Goal: Task Accomplishment & Management: Use online tool/utility

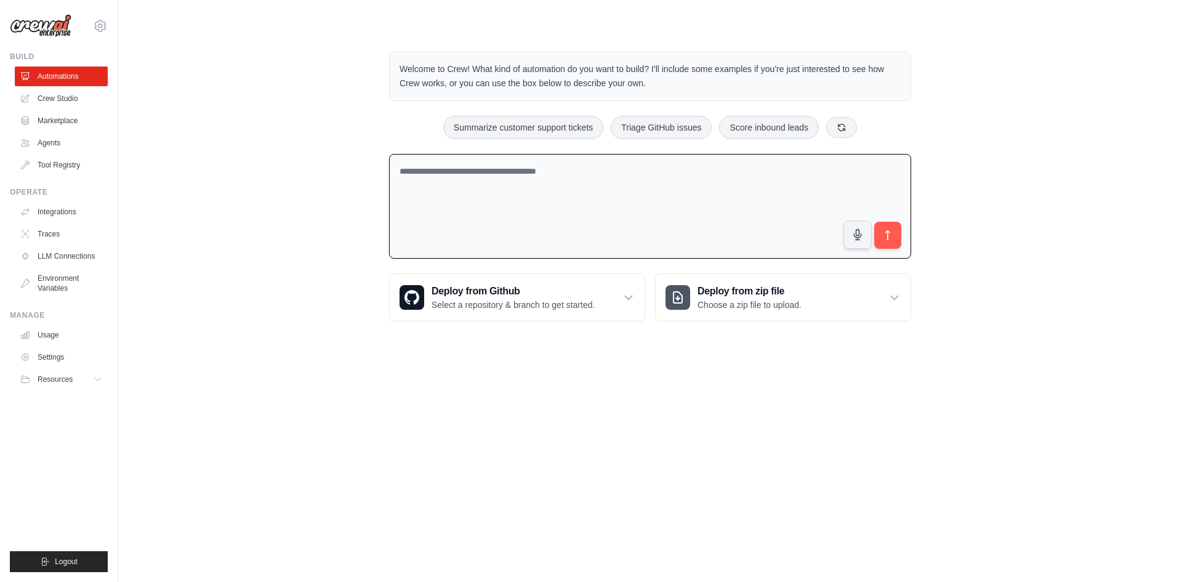
click at [457, 169] on textarea at bounding box center [650, 206] width 522 height 105
type textarea "**********"
click at [290, 114] on div "**********" at bounding box center [650, 186] width 1024 height 309
drag, startPoint x: 522, startPoint y: 178, endPoint x: 358, endPoint y: 170, distance: 165.1
click at [358, 170] on div "**********" at bounding box center [650, 186] width 1024 height 309
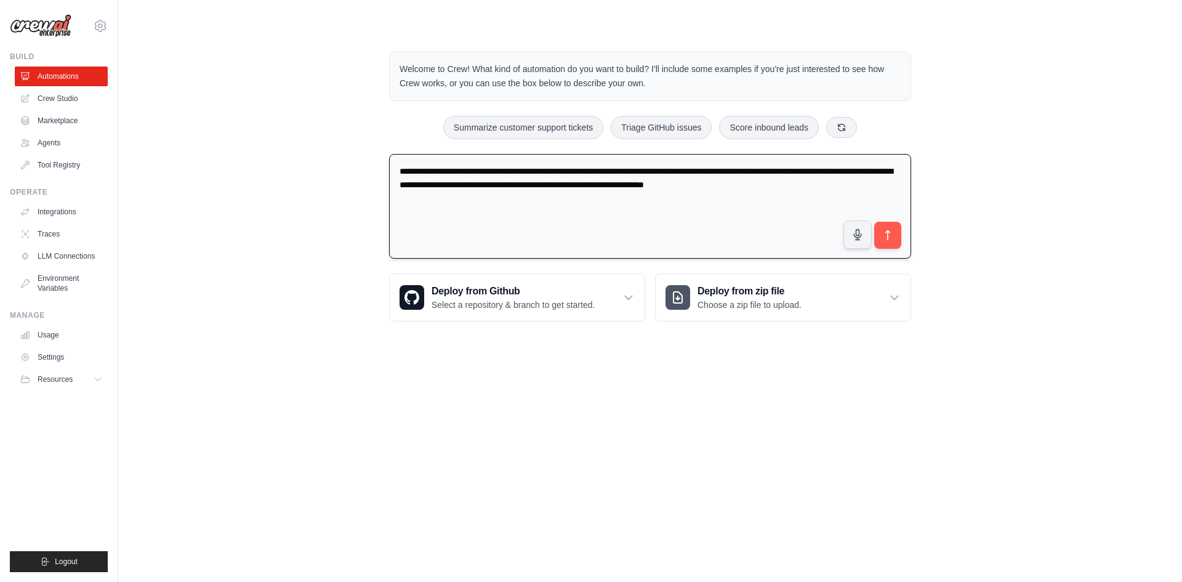
type textarea "**********"
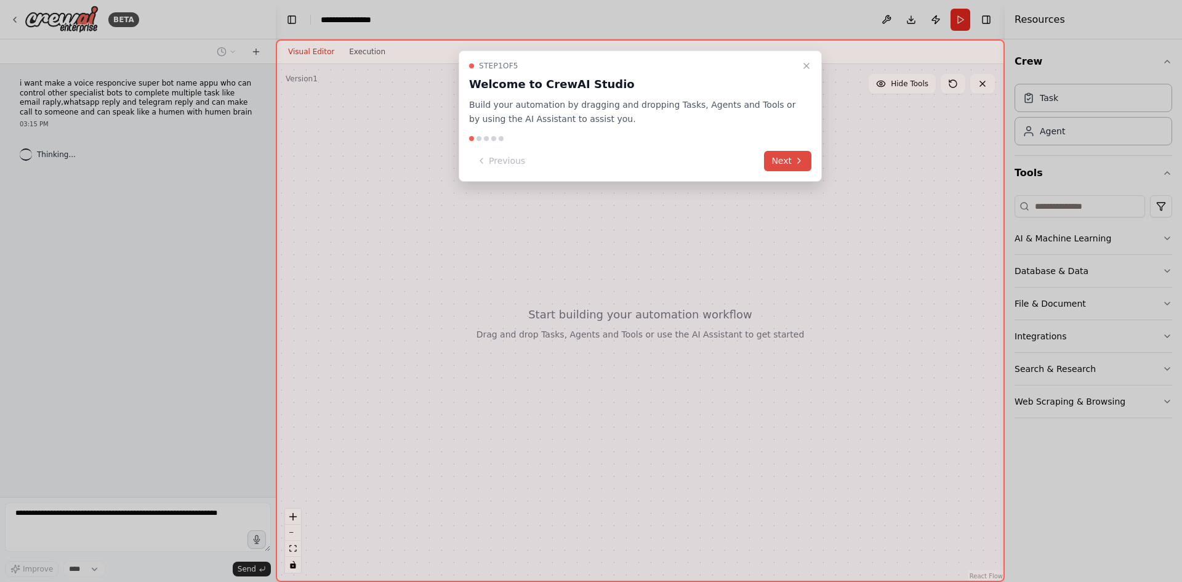
click at [782, 164] on button "Next" at bounding box center [787, 161] width 47 height 20
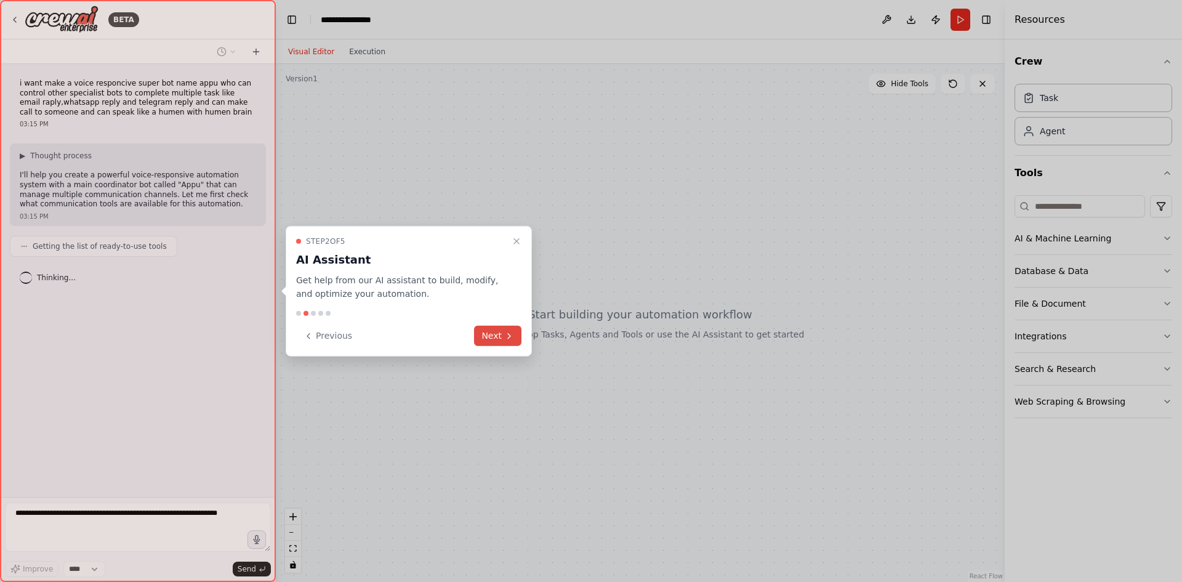
click at [489, 335] on button "Next" at bounding box center [497, 336] width 47 height 20
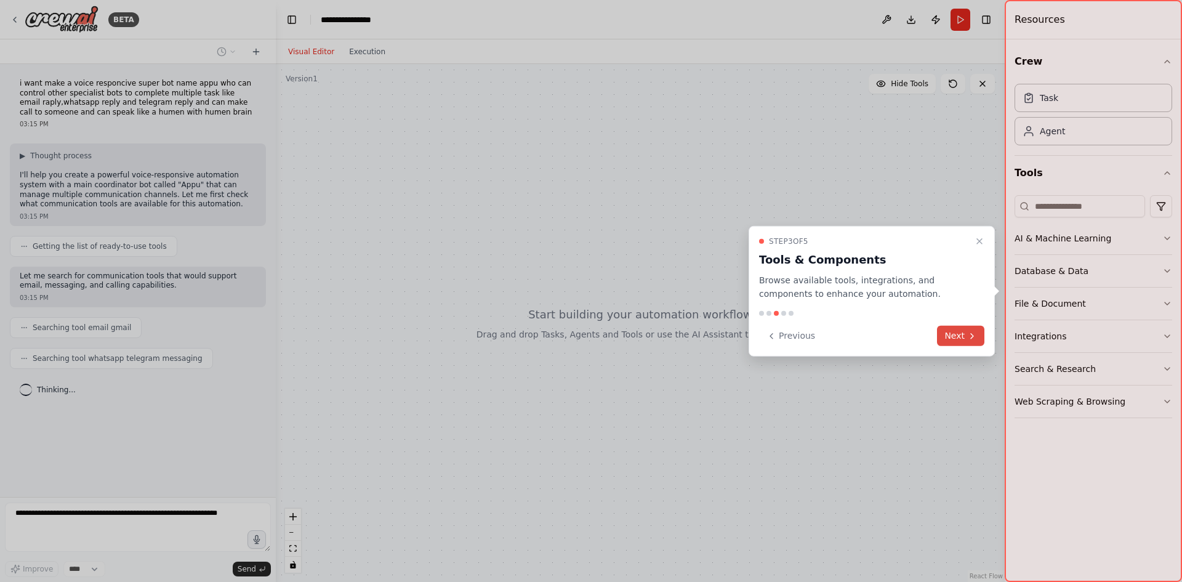
click at [955, 338] on button "Next" at bounding box center [960, 336] width 47 height 20
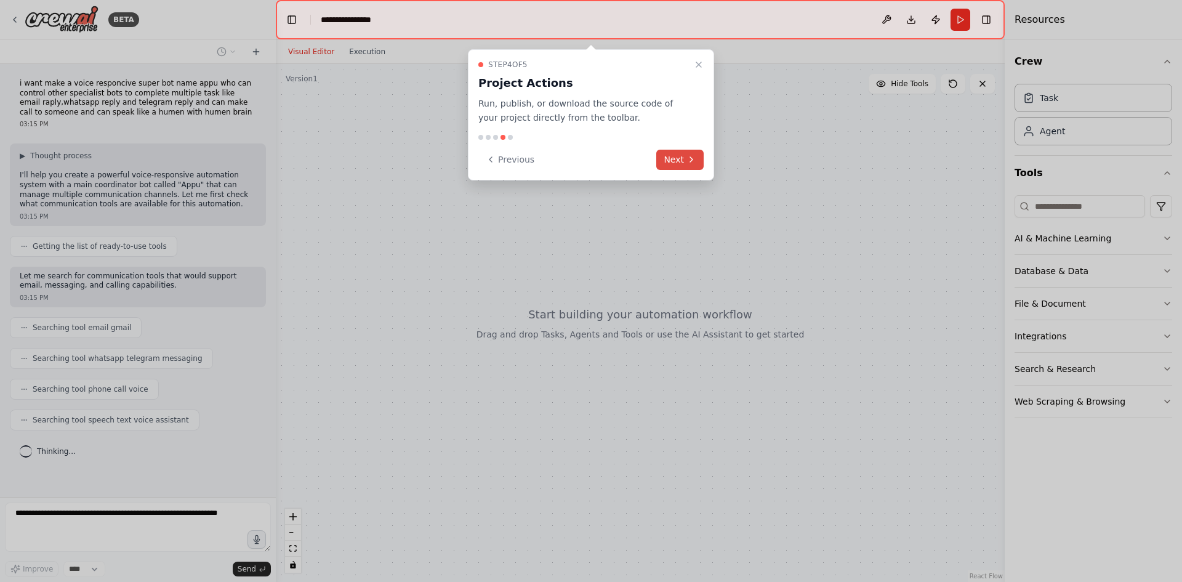
click at [677, 159] on button "Next" at bounding box center [679, 160] width 47 height 20
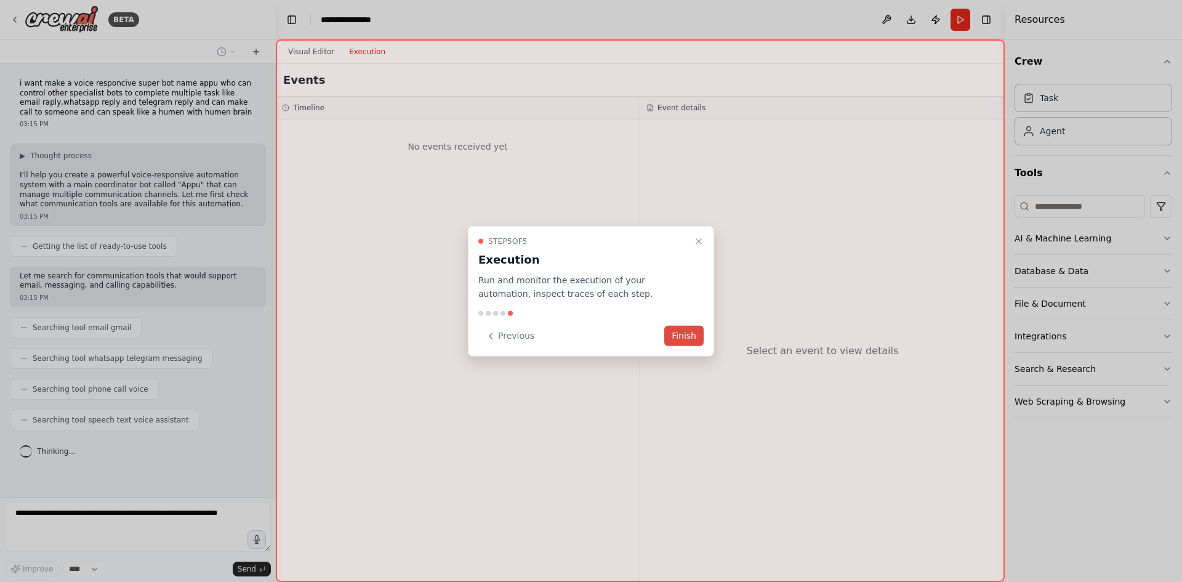
click at [676, 335] on button "Finish" at bounding box center [683, 336] width 39 height 20
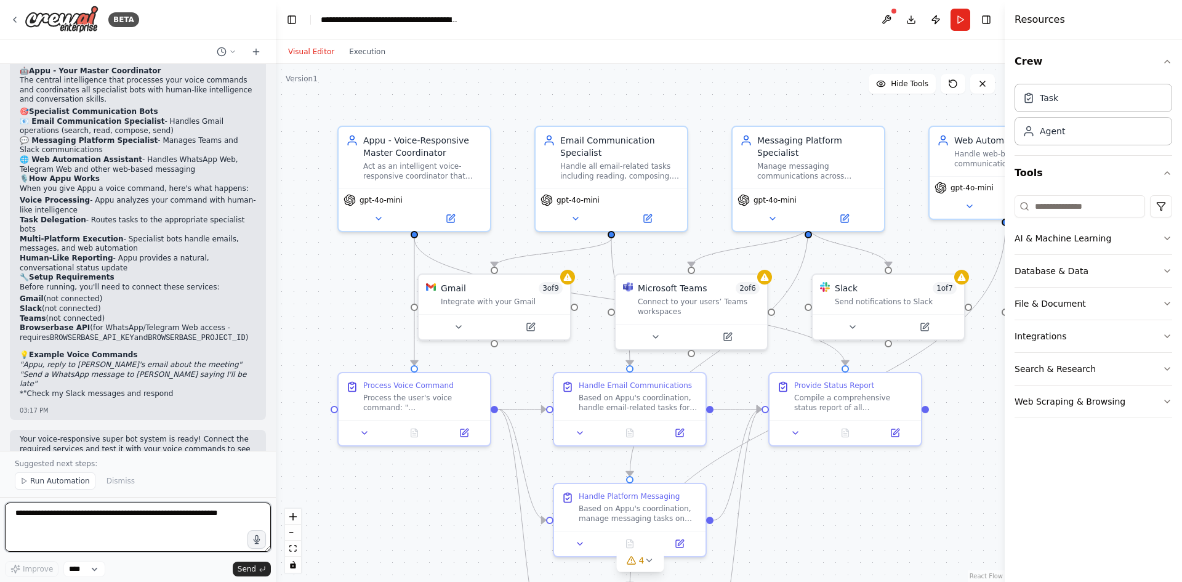
scroll to position [1021, 0]
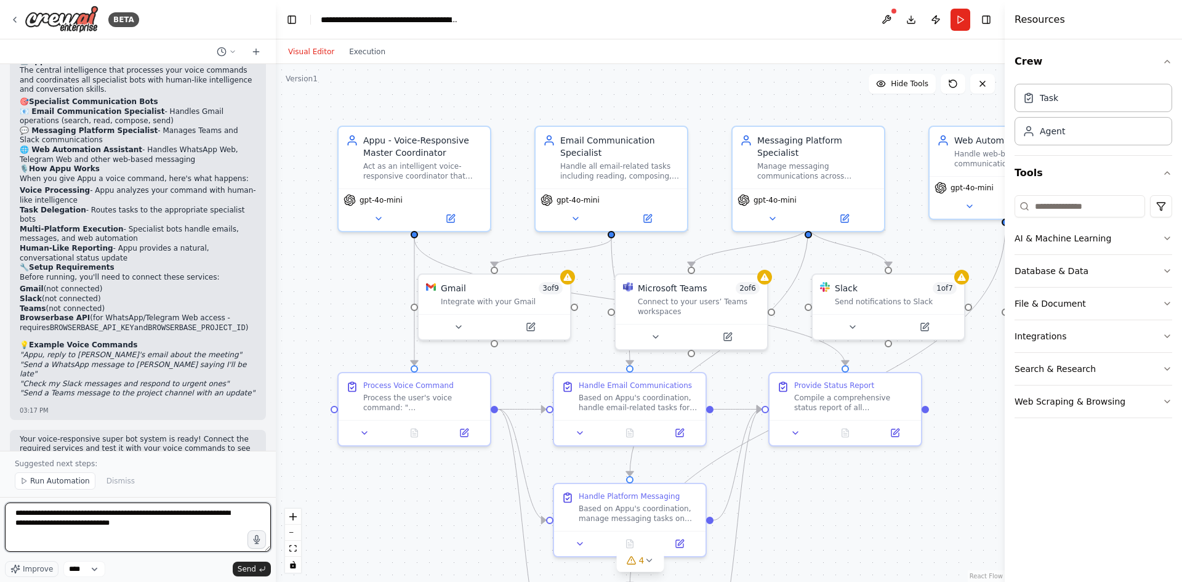
type textarea "**********"
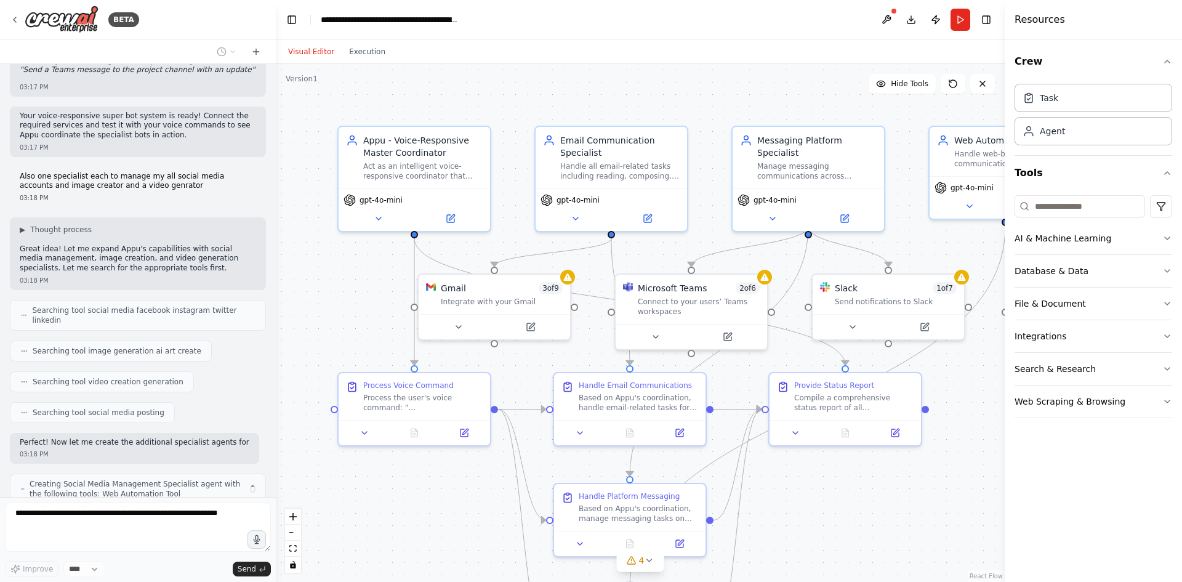
scroll to position [1354, 0]
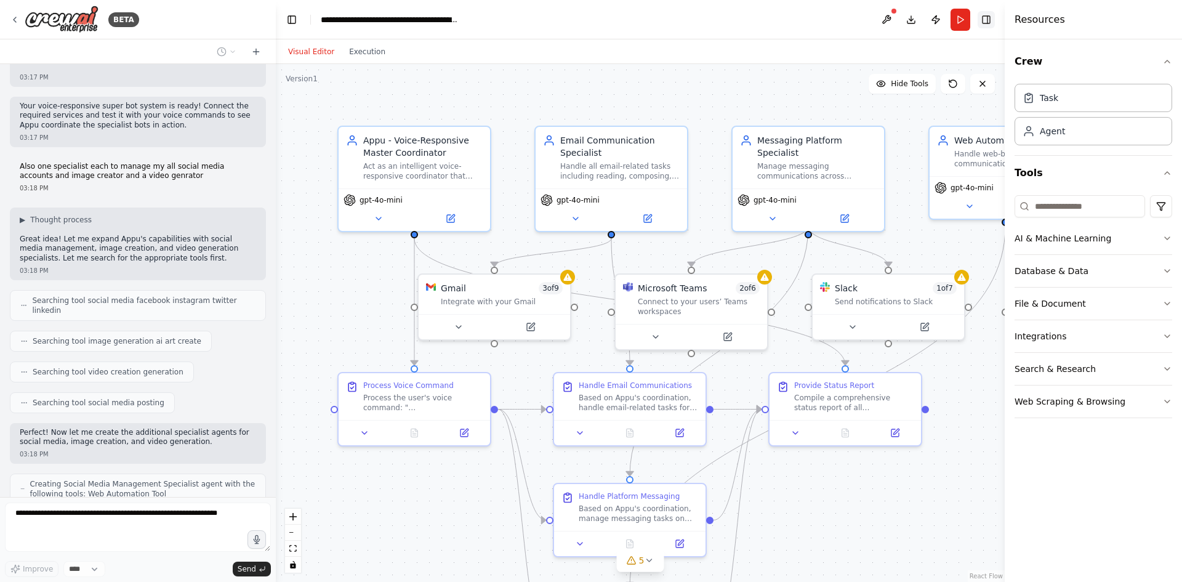
click at [989, 18] on button "Toggle Right Sidebar" at bounding box center [985, 19] width 17 height 17
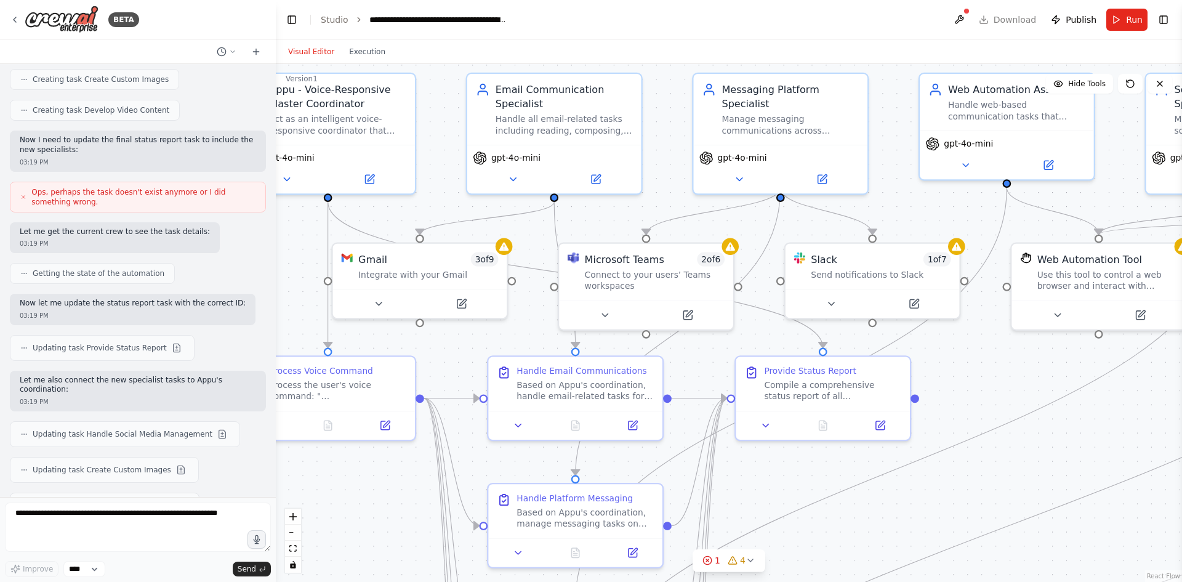
scroll to position [2038, 0]
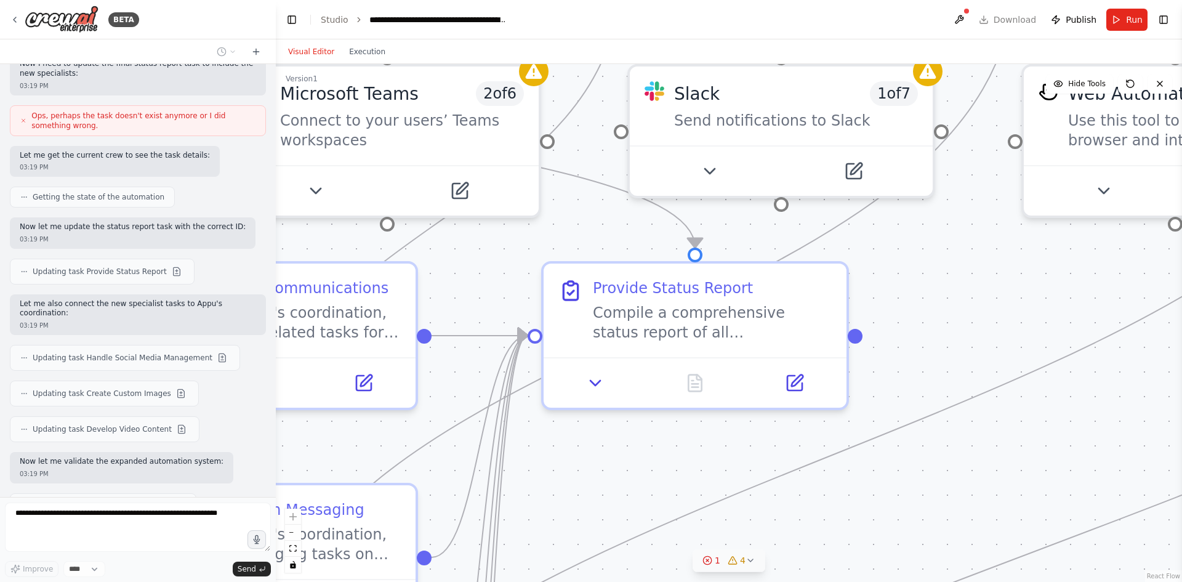
click at [714, 560] on div "1" at bounding box center [711, 560] width 18 height 12
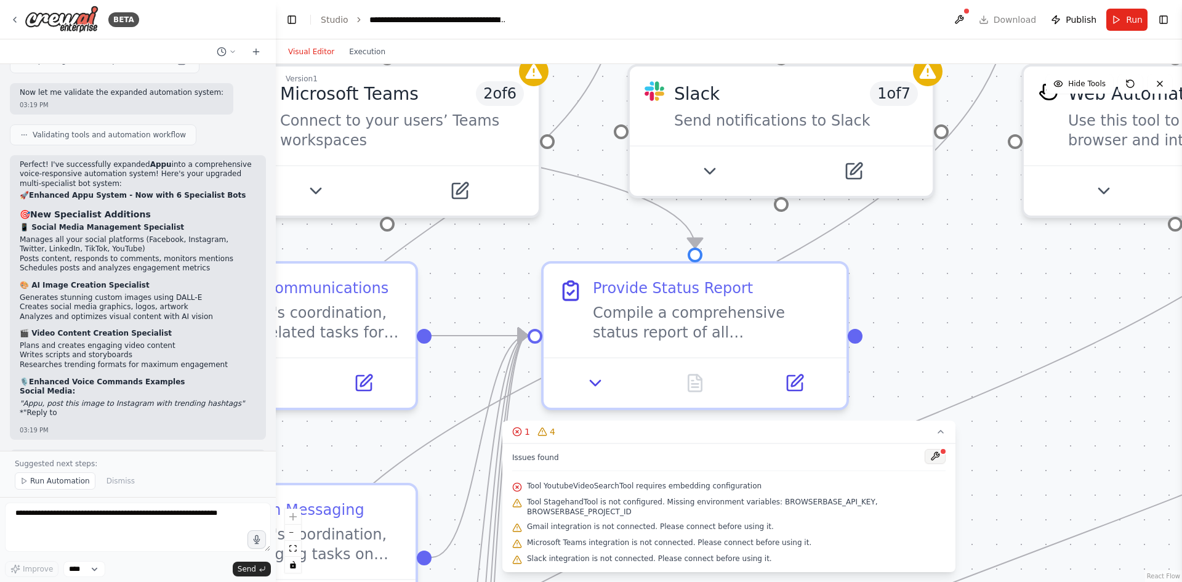
click at [924, 463] on button at bounding box center [934, 456] width 21 height 15
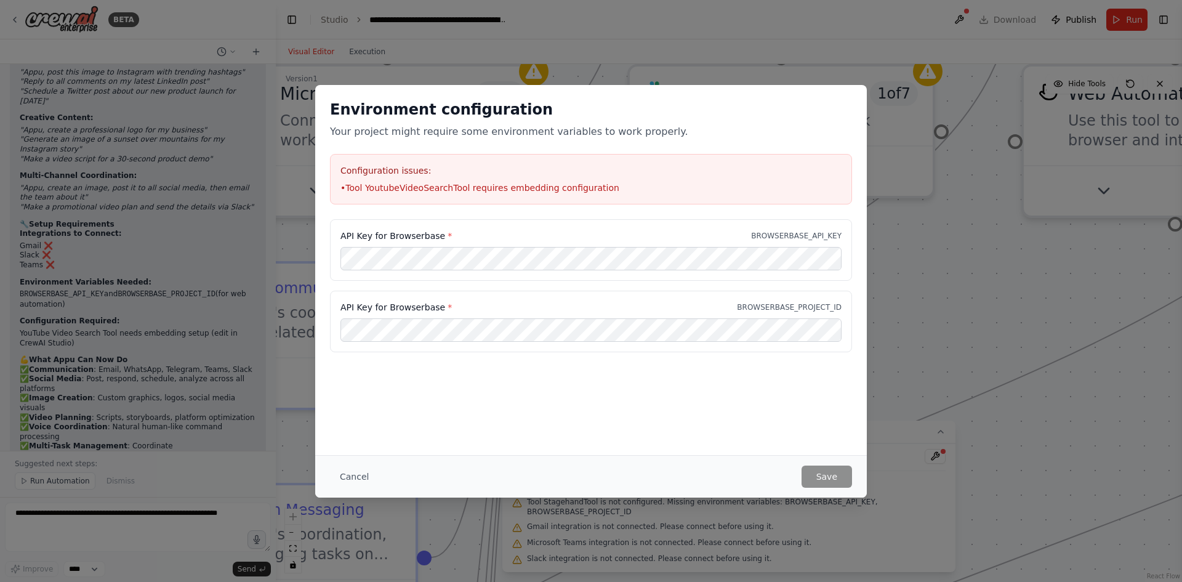
scroll to position [2746, 0]
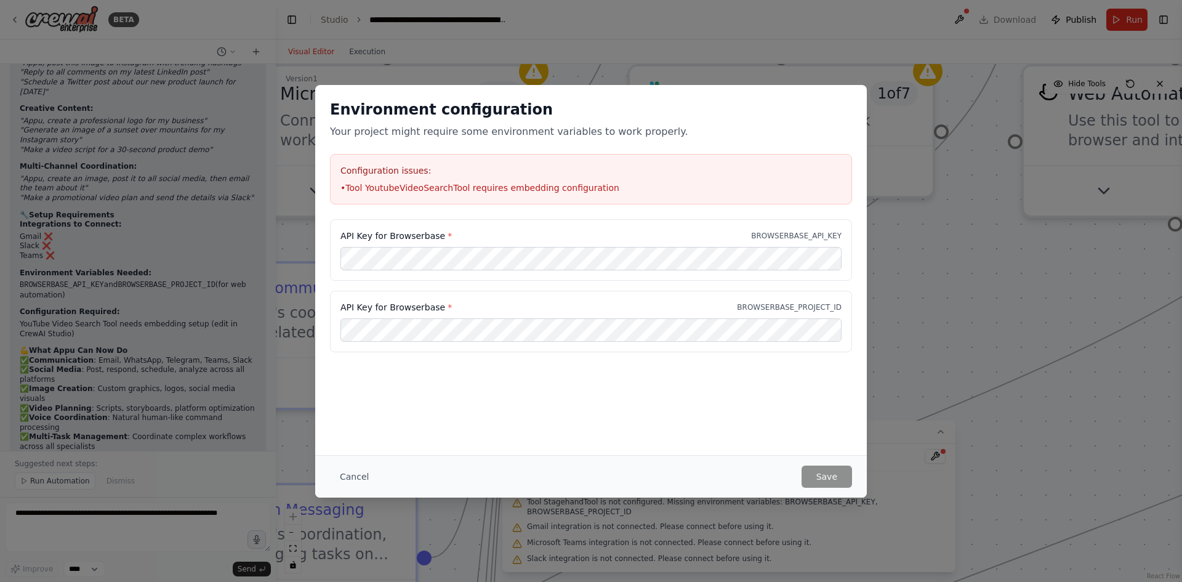
click at [790, 238] on p "BROWSERBASE_API_KEY" at bounding box center [796, 236] width 90 height 10
click at [1055, 332] on div "Environment configuration Your project might require some environment variables…" at bounding box center [591, 291] width 1182 height 582
click at [348, 476] on button "Cancel" at bounding box center [354, 476] width 49 height 22
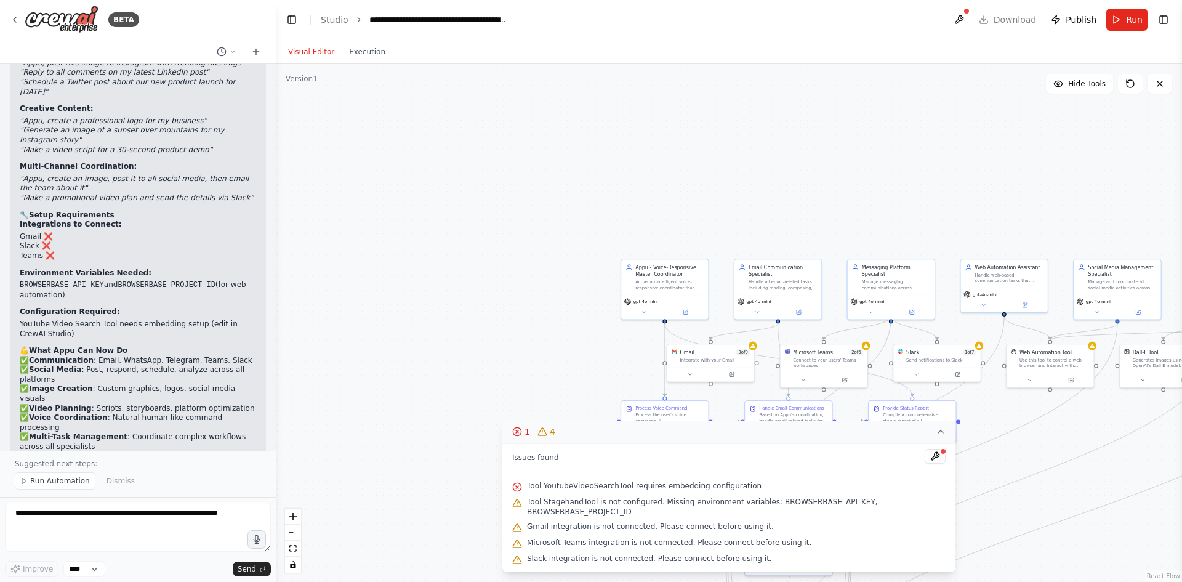
click at [935, 436] on icon at bounding box center [940, 431] width 10 height 10
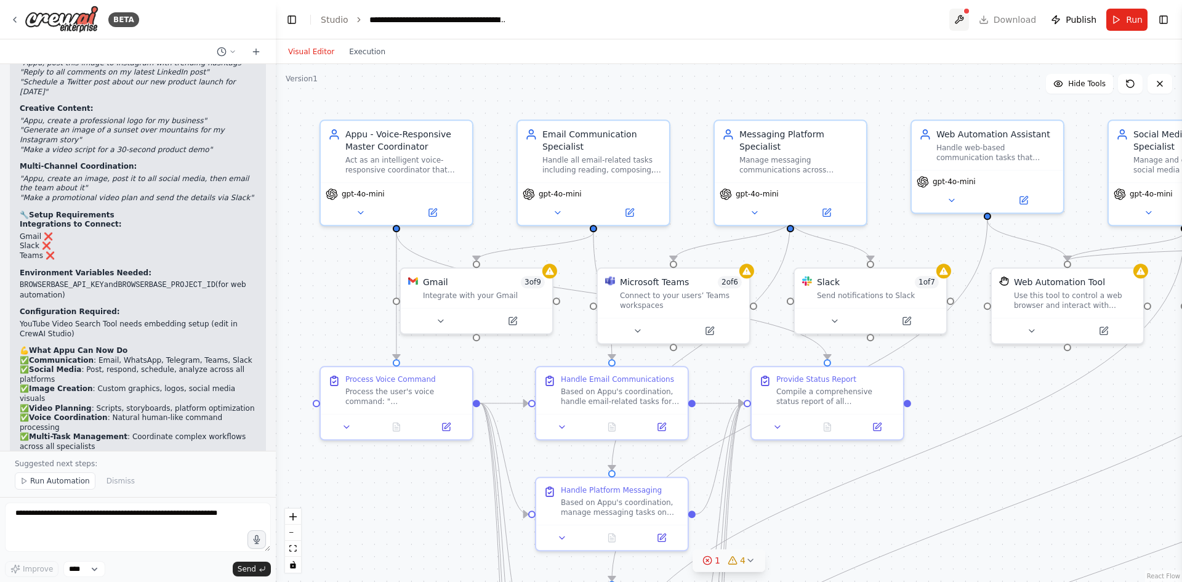
click at [961, 20] on button at bounding box center [959, 20] width 20 height 22
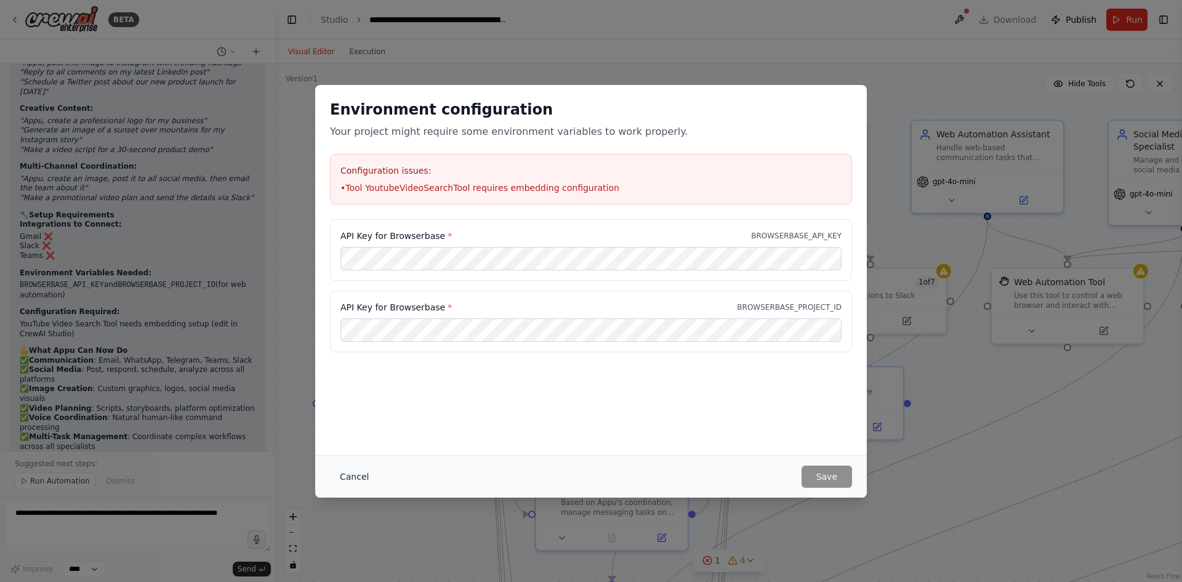
click at [348, 481] on button "Cancel" at bounding box center [354, 476] width 49 height 22
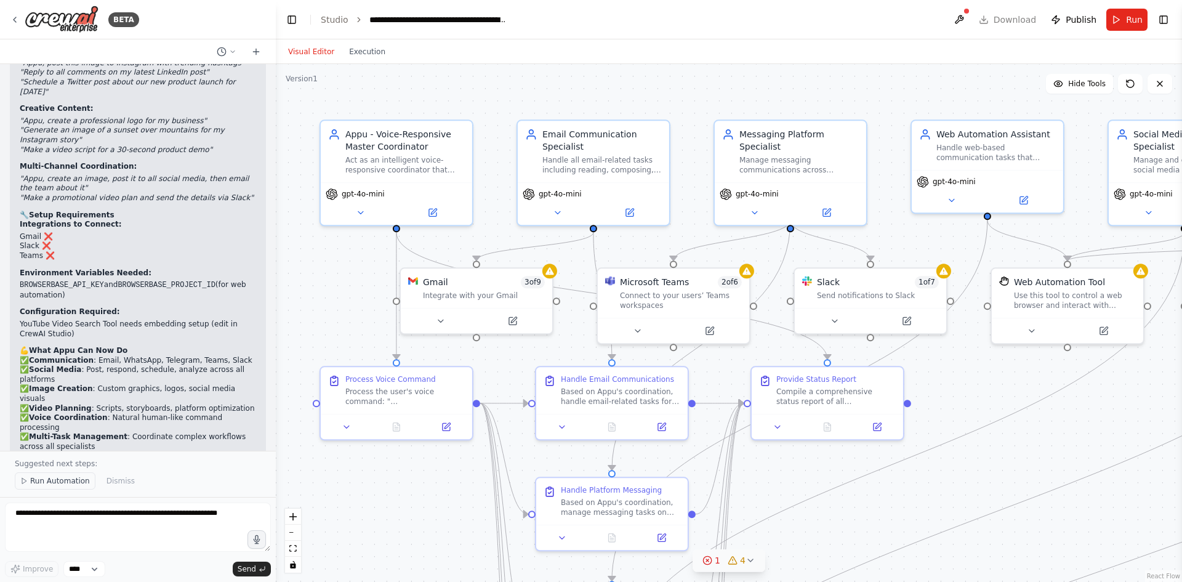
click at [47, 483] on span "Run Automation" at bounding box center [60, 481] width 60 height 10
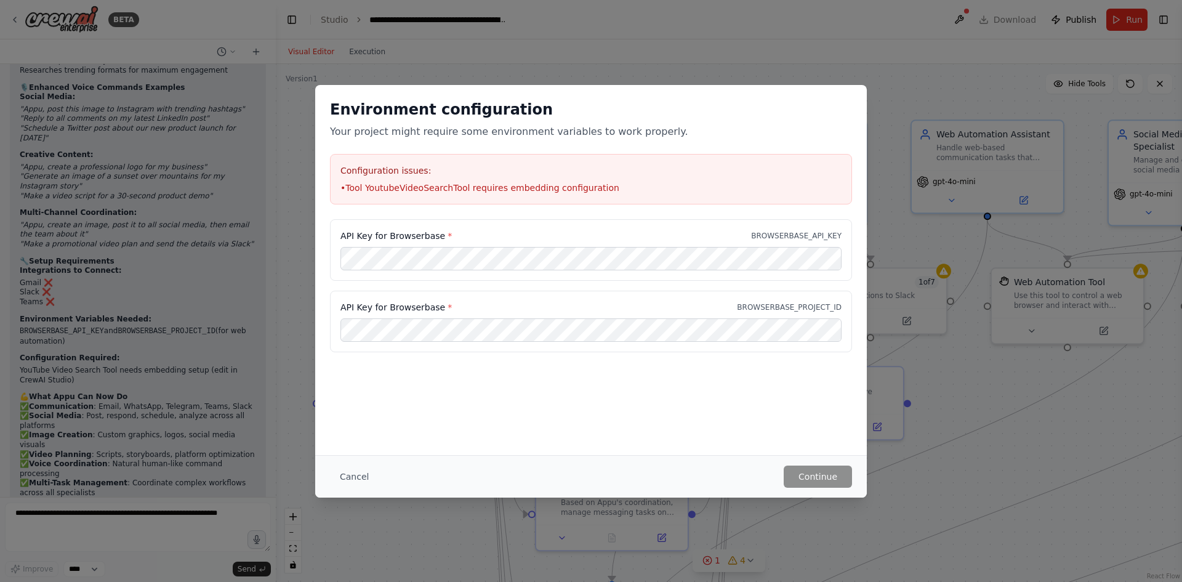
click at [582, 193] on li "• Tool YoutubeVideoSearchTool requires embedding configuration" at bounding box center [590, 188] width 501 height 12
click at [633, 180] on div "Configuration issues: • Tool YoutubeVideoSearchTool requires embedding configur…" at bounding box center [591, 179] width 522 height 50
click at [348, 480] on button "Cancel" at bounding box center [354, 476] width 49 height 22
